Goal: Information Seeking & Learning: Learn about a topic

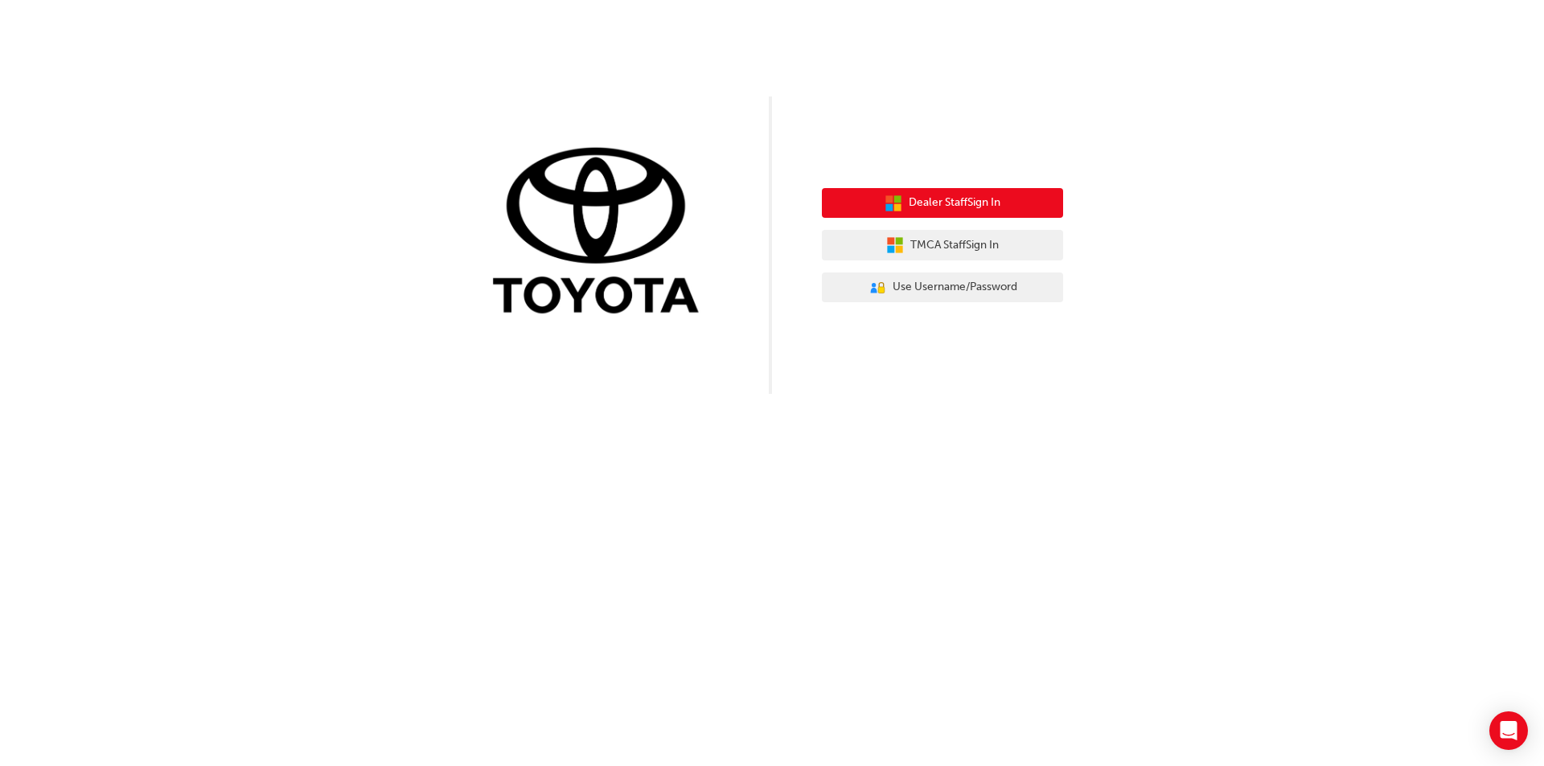
click at [953, 208] on span "Dealer Staff Sign In" at bounding box center [955, 203] width 92 height 18
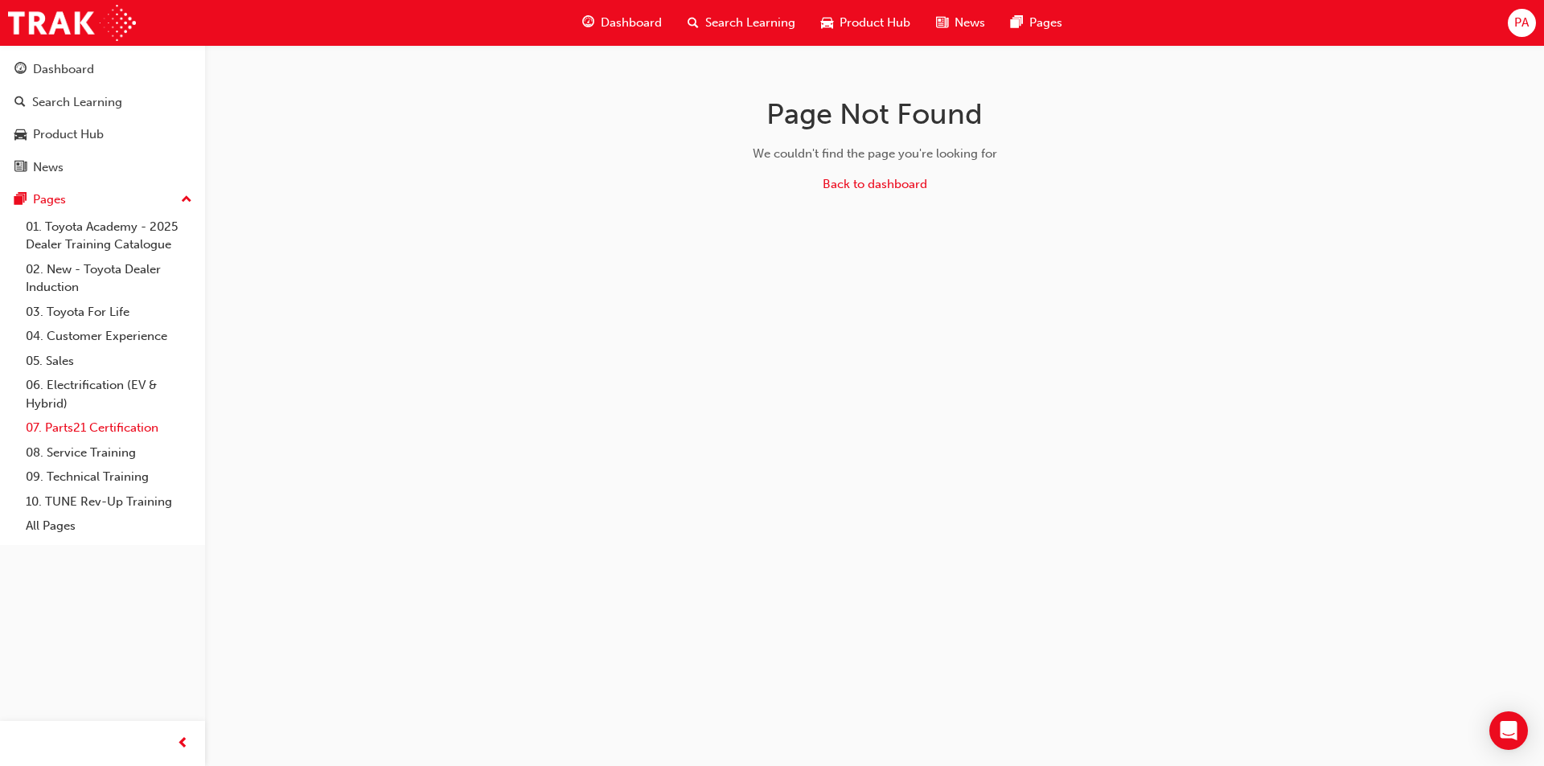
click at [72, 423] on link "07. Parts21 Certification" at bounding box center [108, 428] width 179 height 25
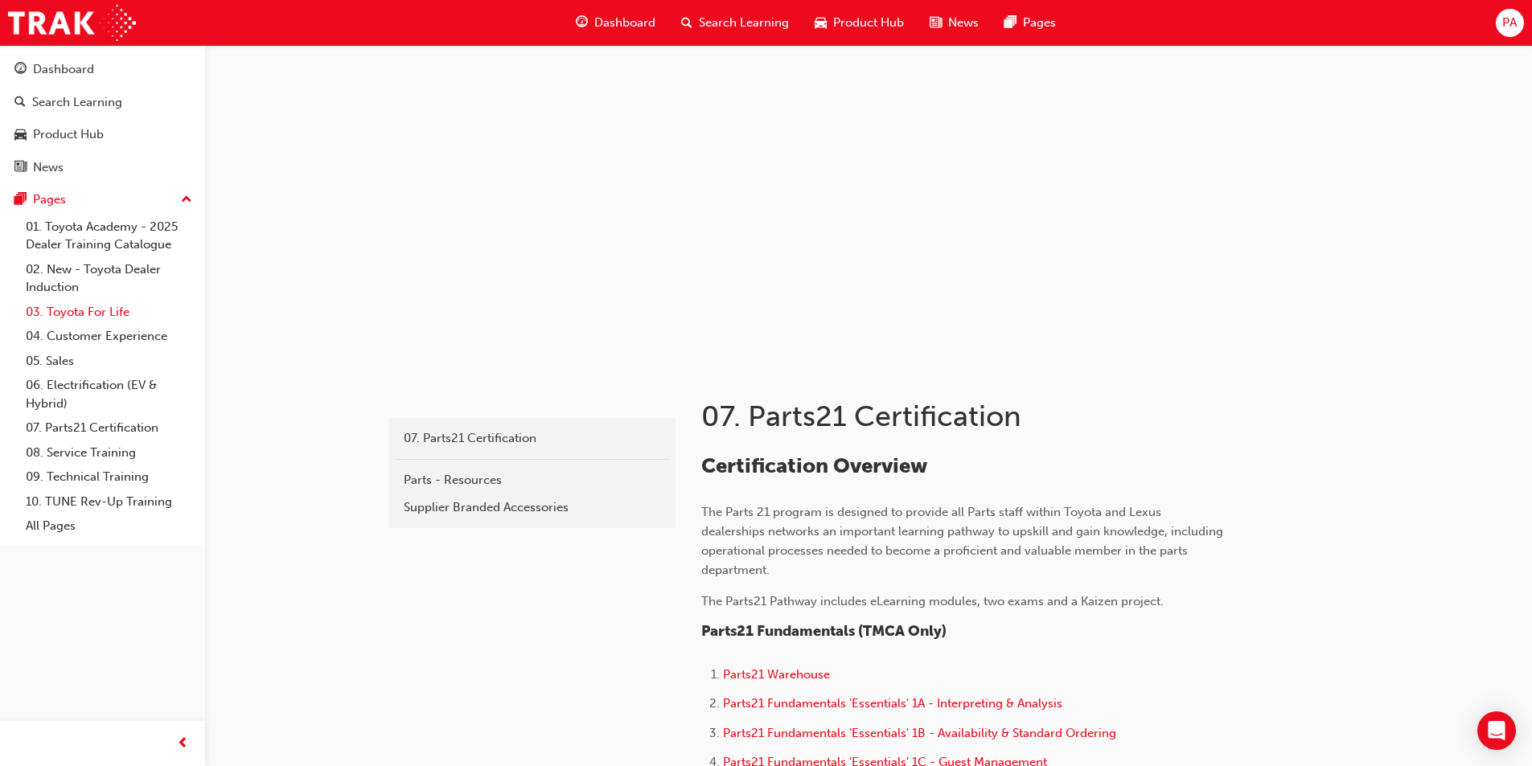
click at [87, 311] on link "03. Toyota For Life" at bounding box center [108, 312] width 179 height 25
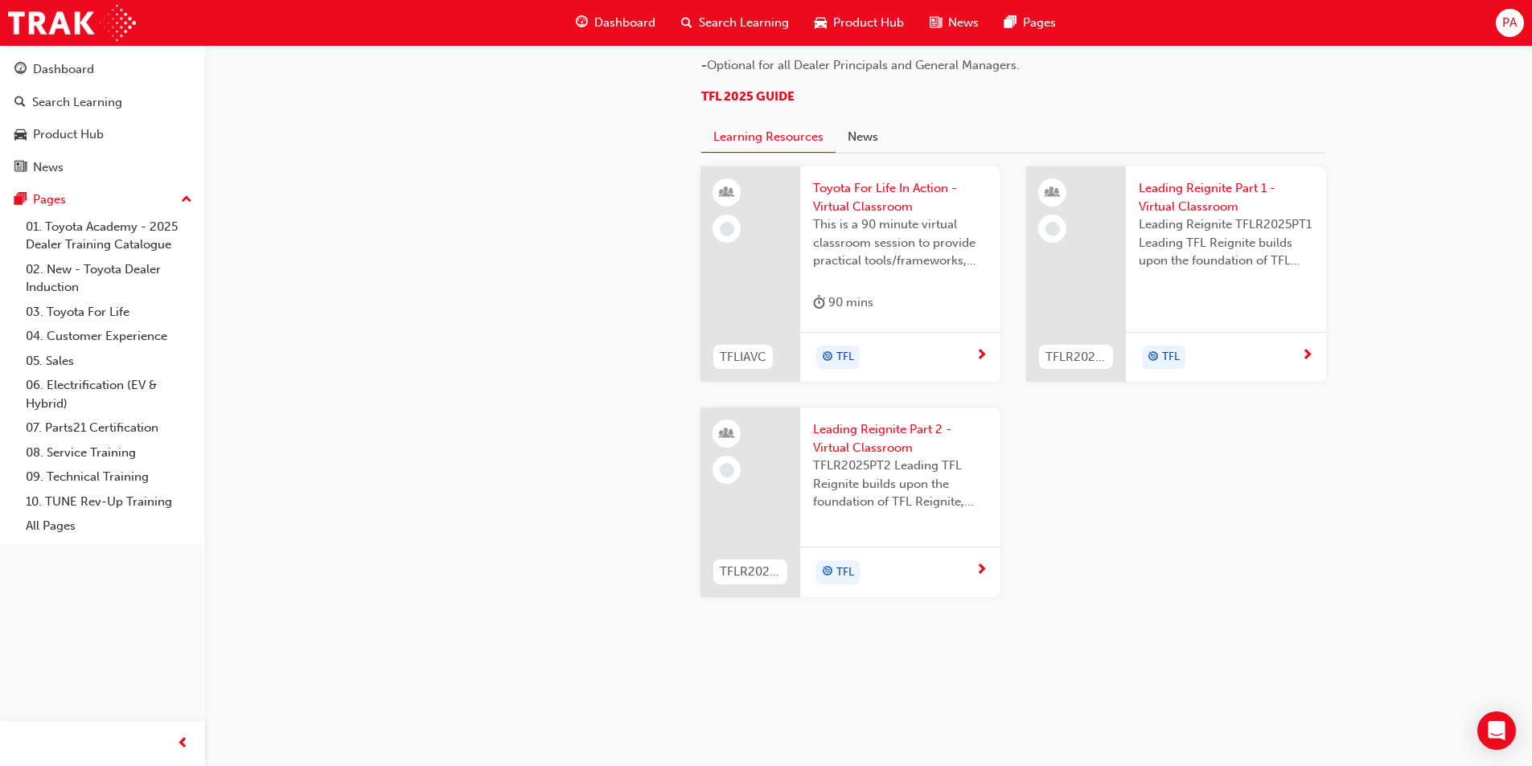
scroll to position [1206, 0]
click at [107, 429] on link "07. Parts21 Certification" at bounding box center [108, 428] width 179 height 25
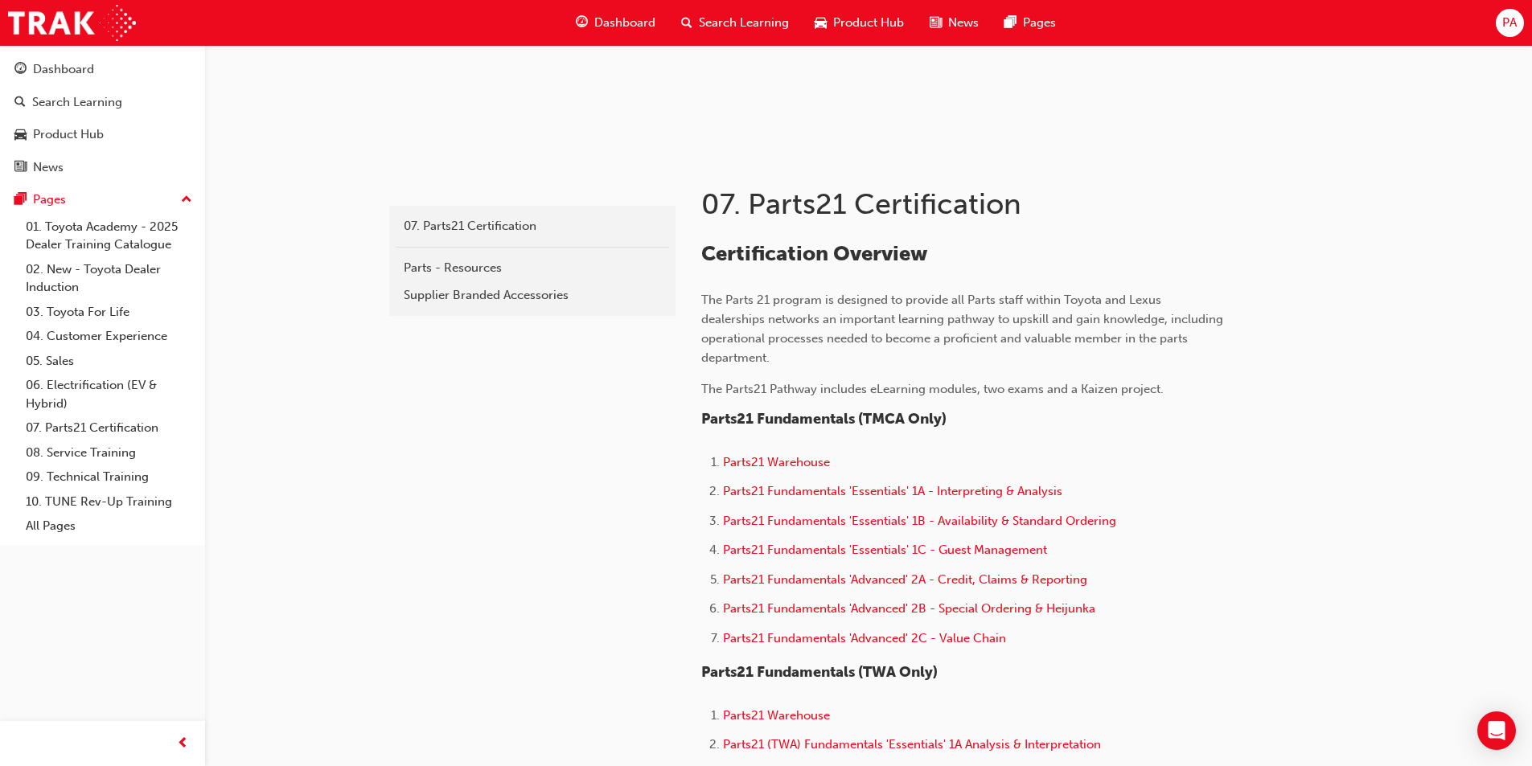
scroll to position [322, 0]
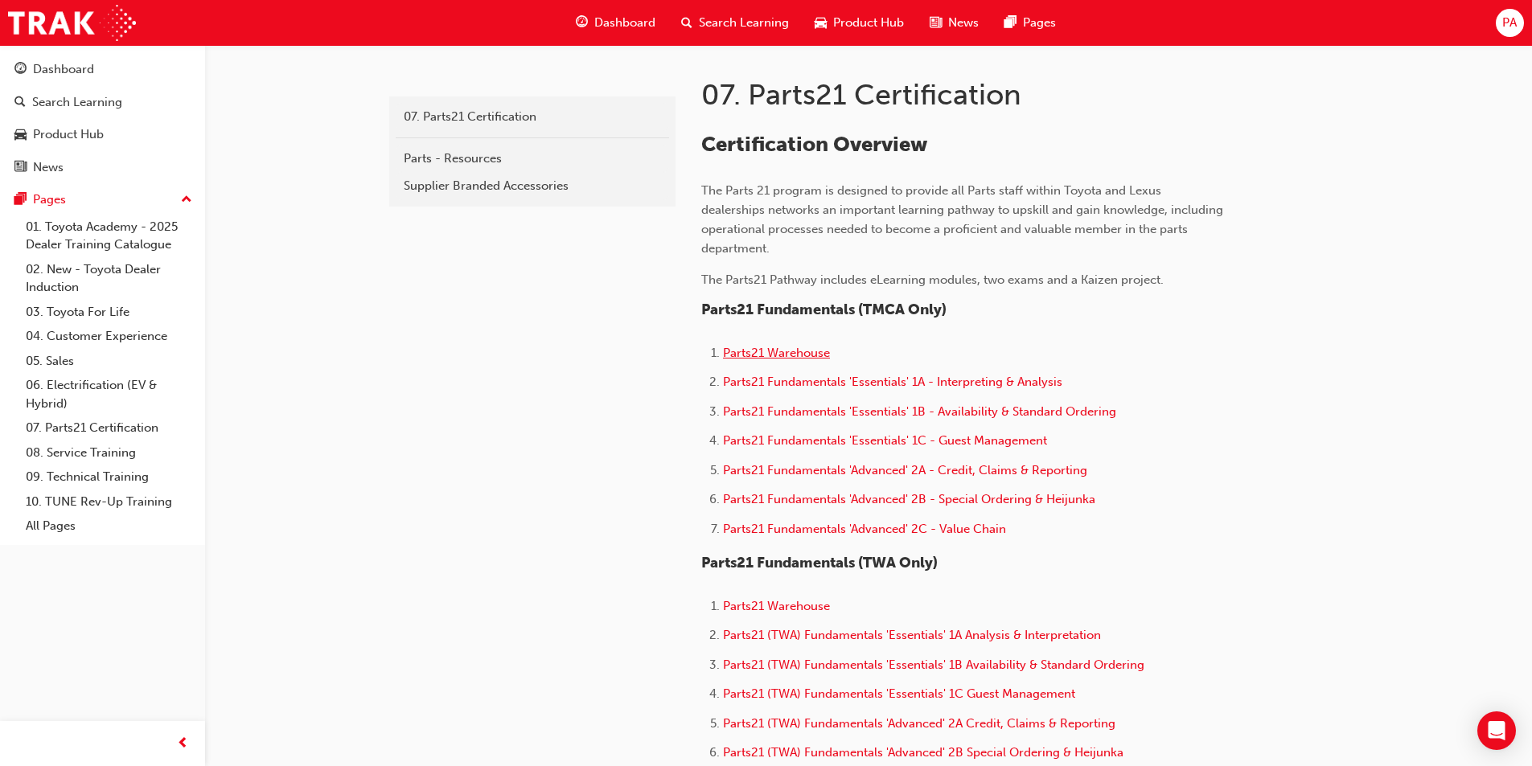
click at [765, 354] on span "Parts21 Warehouse" at bounding box center [776, 353] width 107 height 14
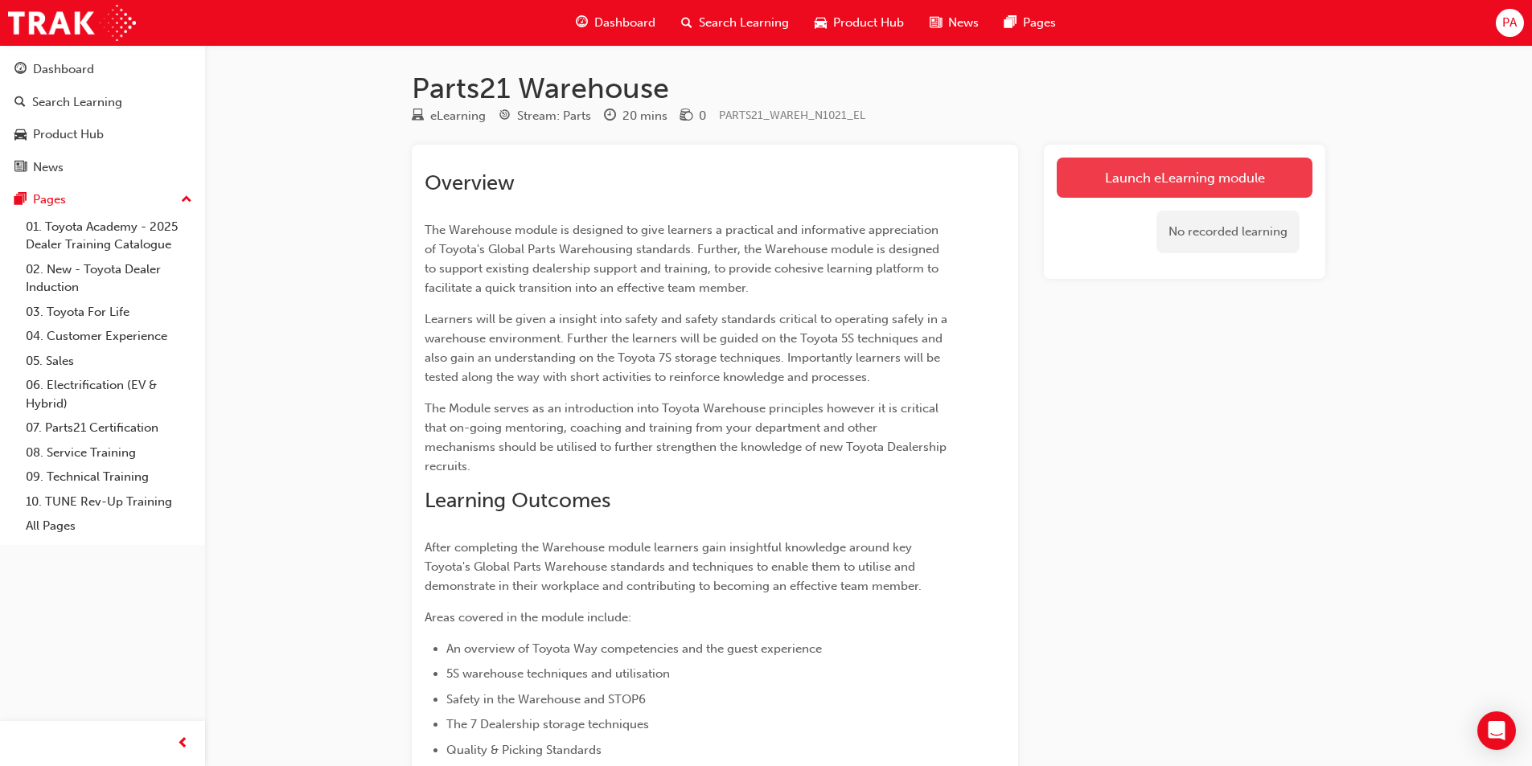
click at [1118, 176] on link "Launch eLearning module" at bounding box center [1185, 178] width 256 height 40
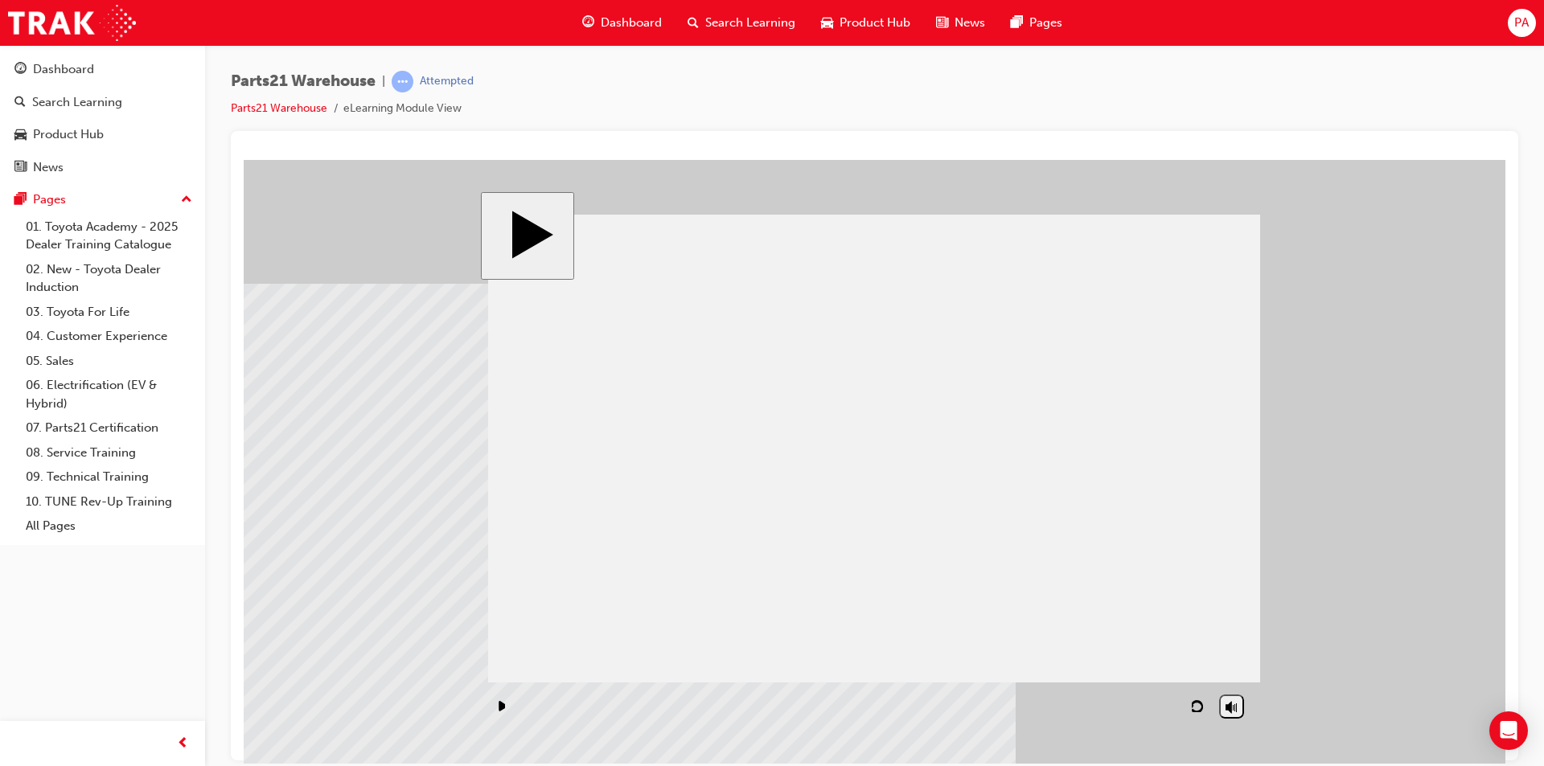
click at [523, 709] on div "playback controls" at bounding box center [849, 706] width 723 height 37
click at [503, 705] on icon "play/pause" at bounding box center [503, 706] width 8 height 10
click at [519, 705] on div "playback controls" at bounding box center [849, 706] width 723 height 37
type input "10"
click at [1235, 659] on input "volume" at bounding box center [1273, 665] width 104 height 13
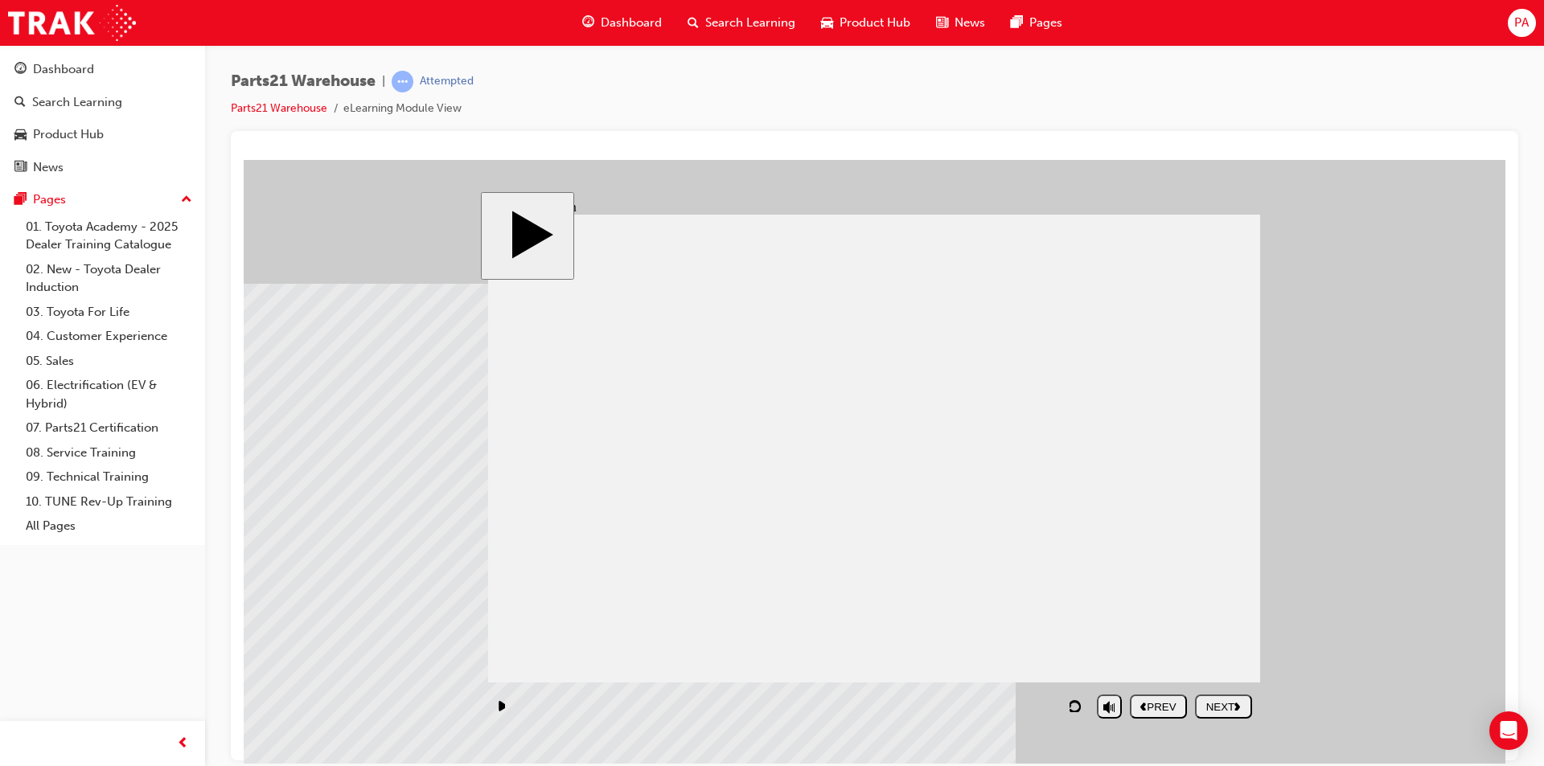
click at [1160, 707] on div "PREV" at bounding box center [1158, 707] width 44 height 12
click at [1217, 711] on div "NEXT" at bounding box center [1224, 707] width 44 height 12
click at [1231, 703] on div "NEXT" at bounding box center [1224, 707] width 44 height 12
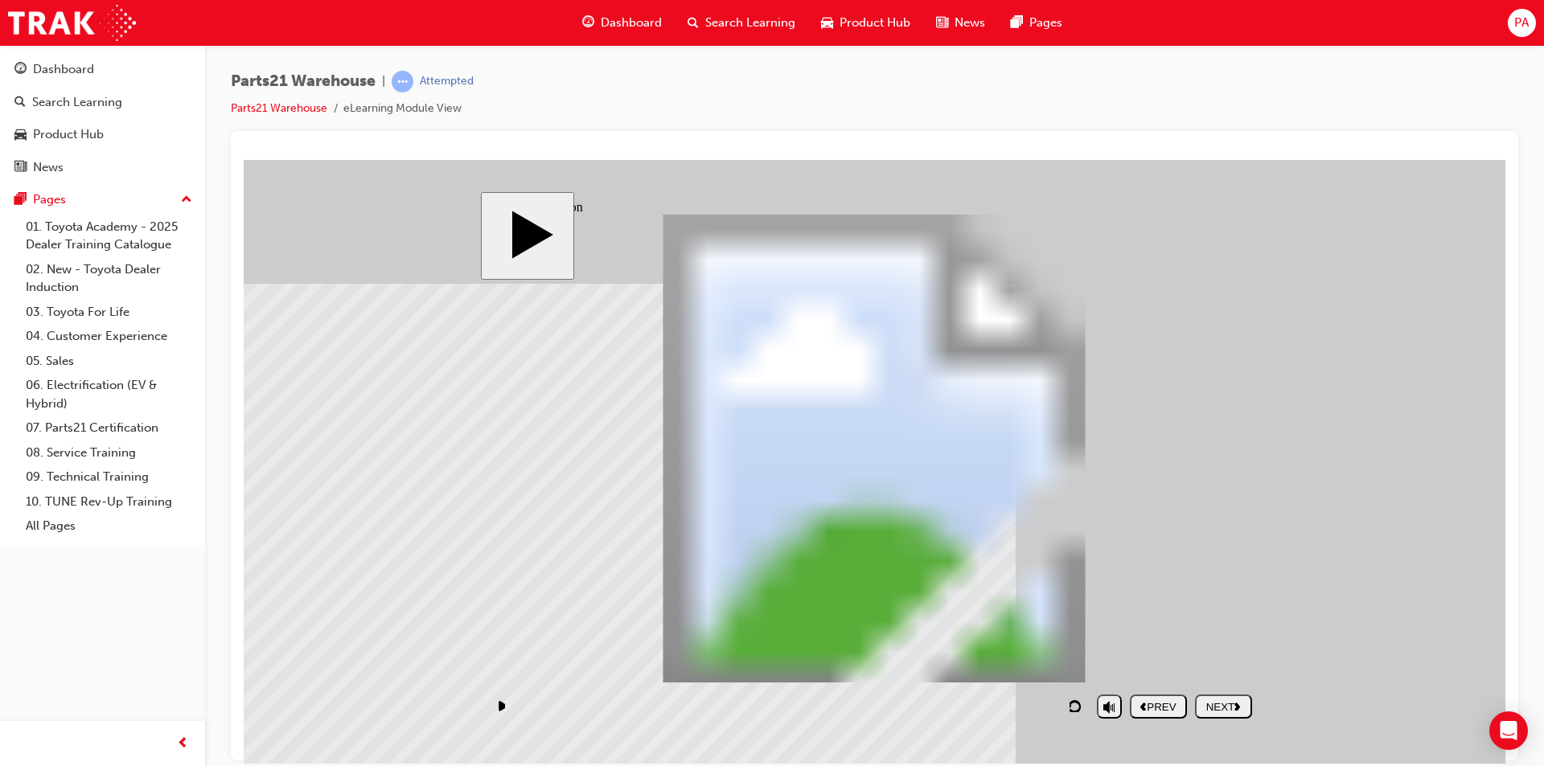
click at [1225, 703] on div "NEXT" at bounding box center [1224, 707] width 44 height 12
click at [1224, 705] on div "NEXT" at bounding box center [1224, 707] width 44 height 12
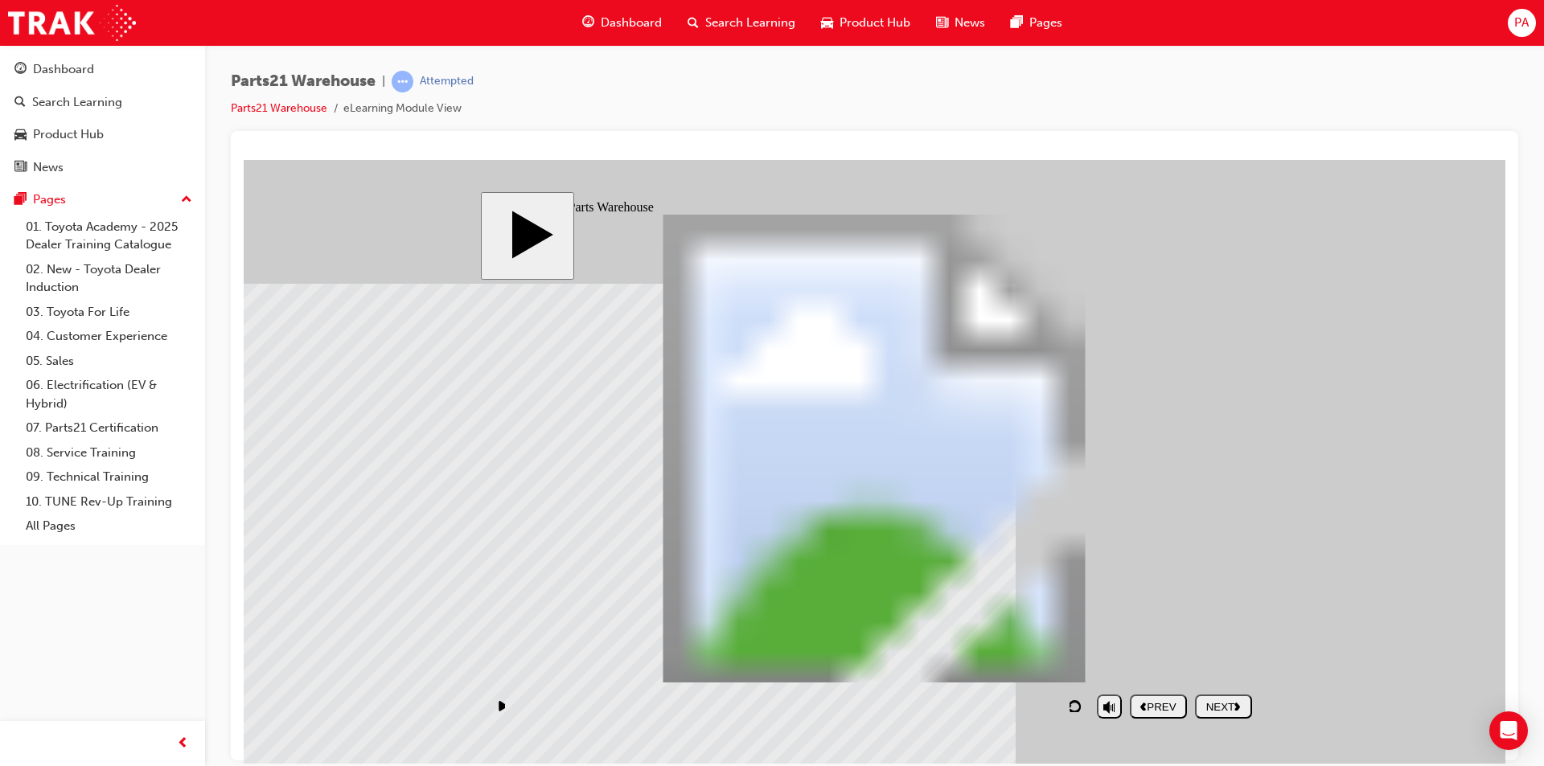
click at [1231, 710] on div "NEXT" at bounding box center [1224, 707] width 44 height 12
click at [1216, 705] on div "NEXT" at bounding box center [1224, 707] width 44 height 12
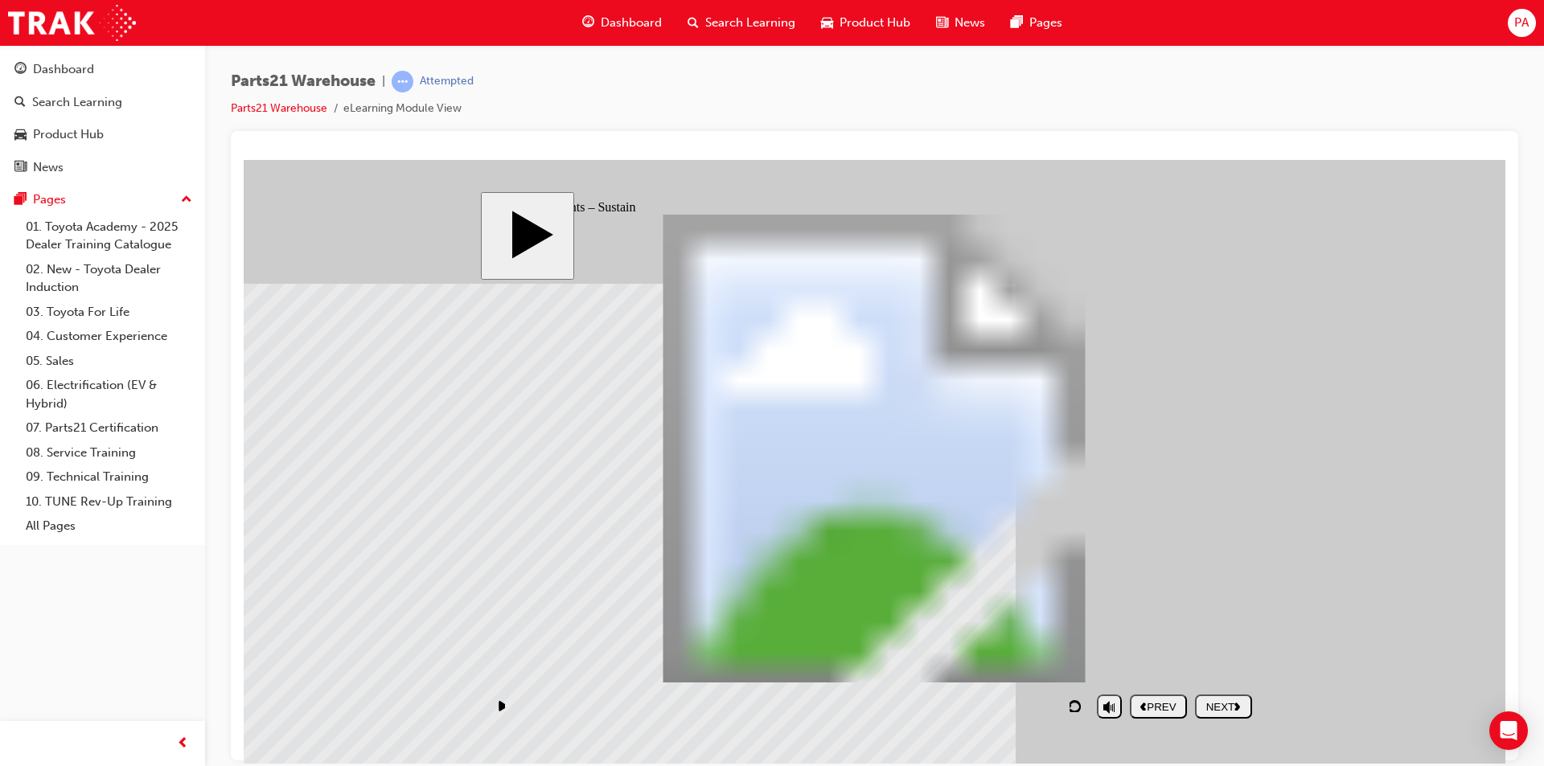
click at [1219, 710] on div "NEXT" at bounding box center [1224, 707] width 44 height 12
click at [1211, 701] on div "NEXT" at bounding box center [1224, 707] width 44 height 12
click at [1229, 713] on div "NEXT" at bounding box center [1224, 707] width 44 height 12
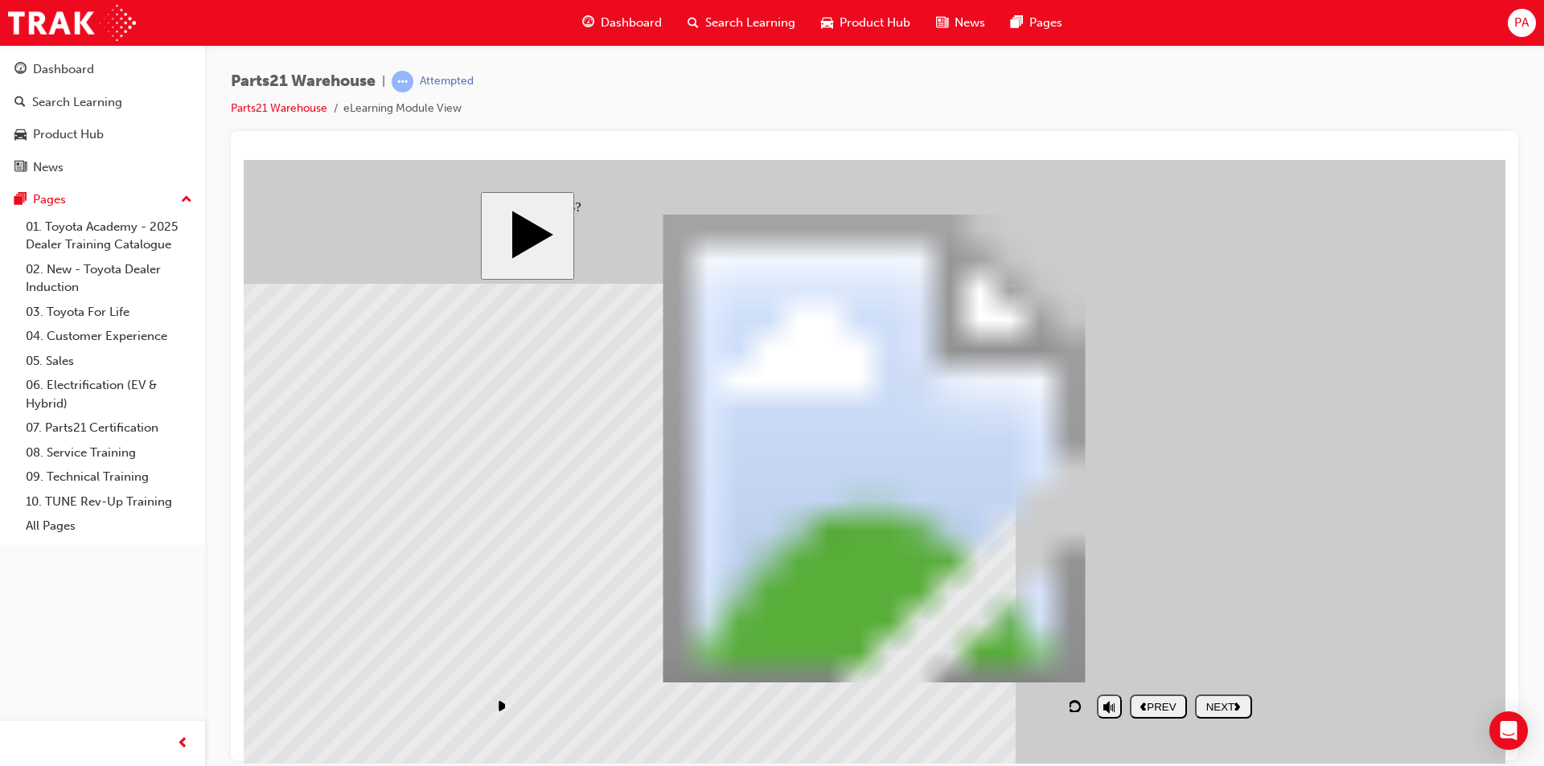
click at [1226, 709] on div "NEXT" at bounding box center [1224, 707] width 44 height 12
drag, startPoint x: 800, startPoint y: 464, endPoint x: 804, endPoint y: 191, distance: 273.5
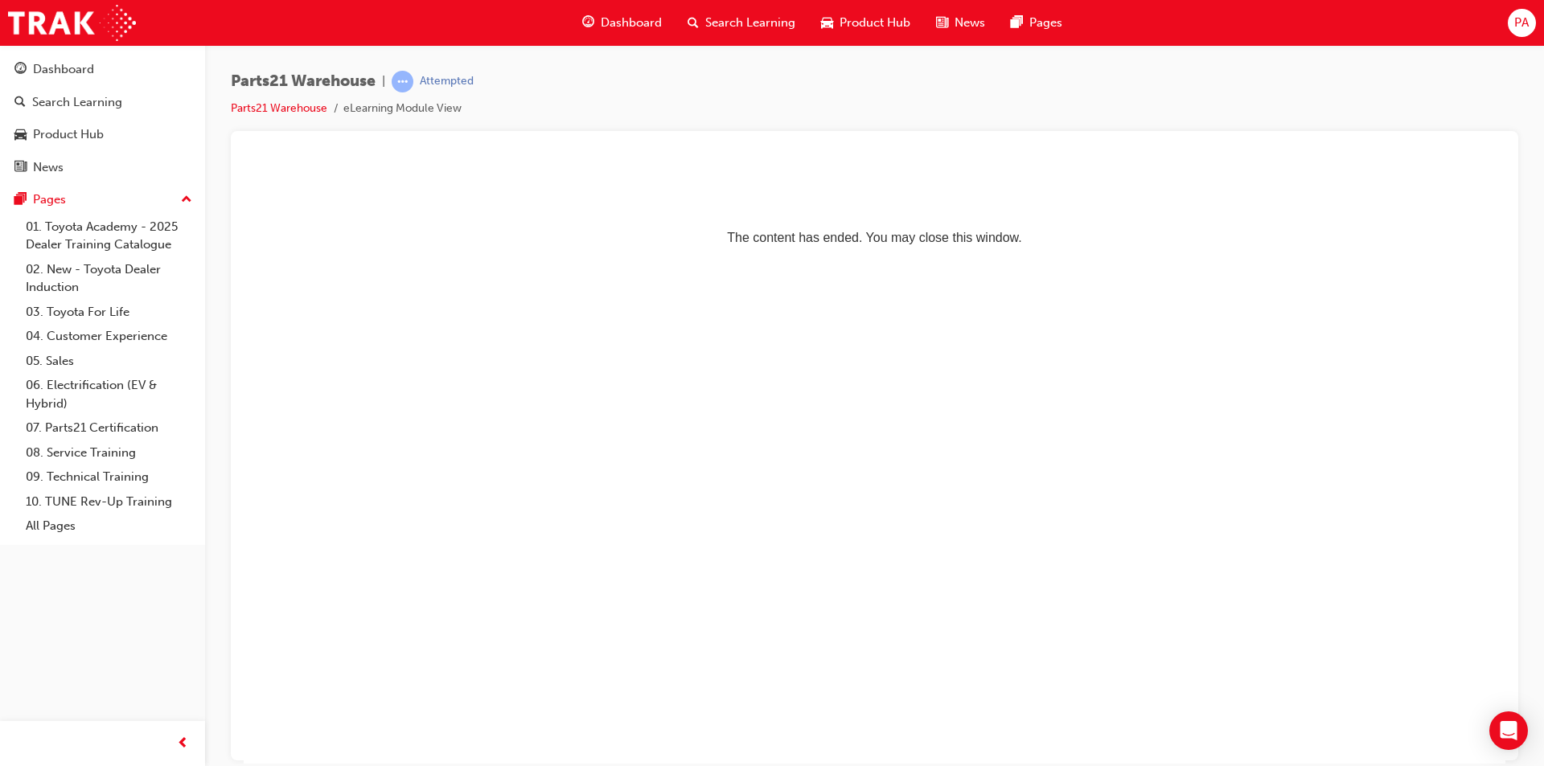
click at [1531, 22] on div "PA" at bounding box center [1522, 23] width 28 height 28
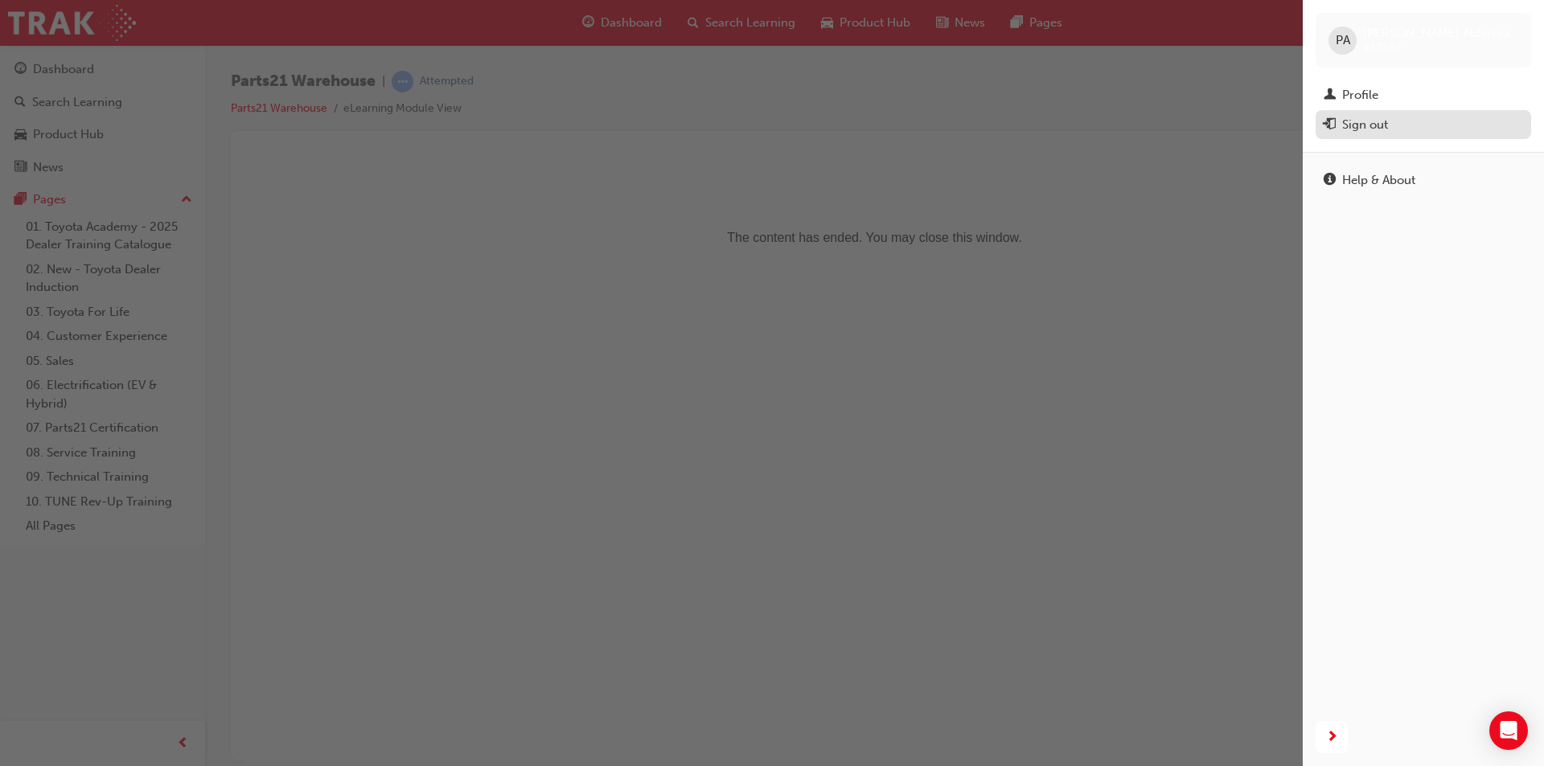
click at [1366, 121] on div "Sign out" at bounding box center [1365, 125] width 46 height 18
